Goal: Task Accomplishment & Management: Manage account settings

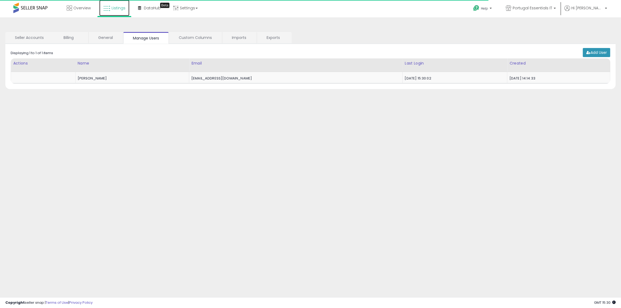
click at [117, 10] on span "Listings" at bounding box center [119, 7] width 14 height 5
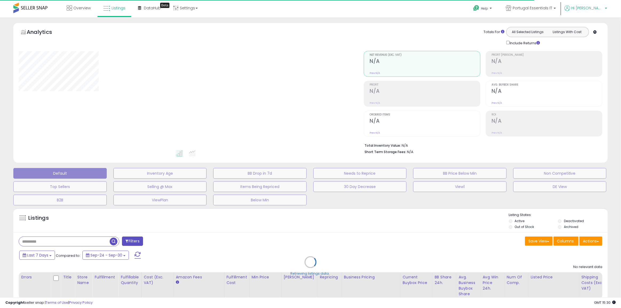
click at [603, 7] on span "Hi [PERSON_NAME]" at bounding box center [588, 7] width 32 height 5
click at [598, 43] on link "Profile" at bounding box center [595, 42] width 11 height 5
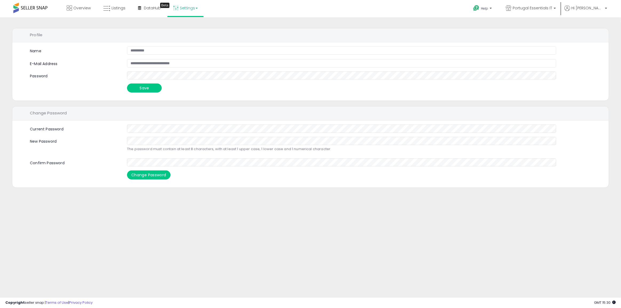
click at [187, 9] on link "Settings" at bounding box center [185, 8] width 33 height 16
click at [189, 42] on link "User settings" at bounding box center [185, 41] width 23 height 5
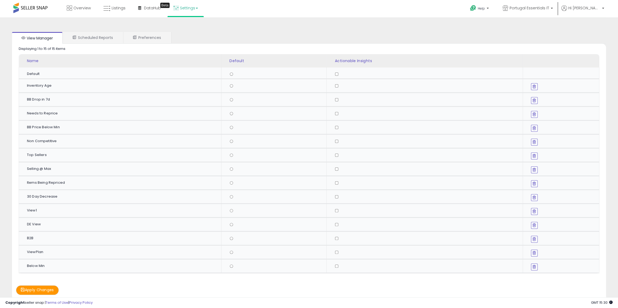
click at [604, 8] on li "Hi [PERSON_NAME] Account Profile Logout" at bounding box center [582, 11] width 46 height 13
click at [601, 8] on p "Hi [PERSON_NAME]" at bounding box center [582, 8] width 43 height 7
click at [593, 30] on link "Account" at bounding box center [592, 28] width 14 height 5
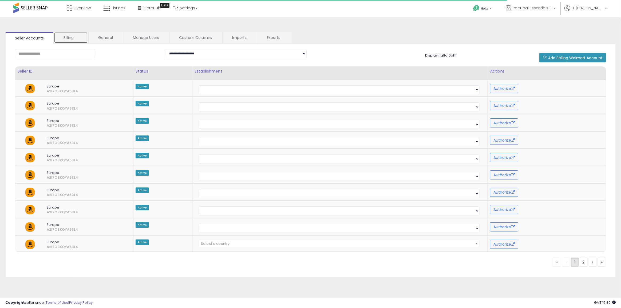
click at [72, 37] on link "Billing" at bounding box center [71, 37] width 34 height 11
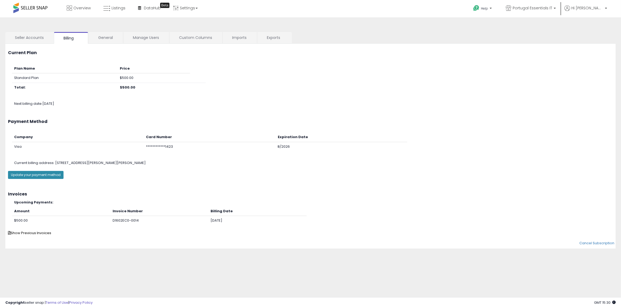
click at [35, 176] on button "Update your payment method" at bounding box center [36, 175] width 56 height 8
